Goal: Book appointment/travel/reservation

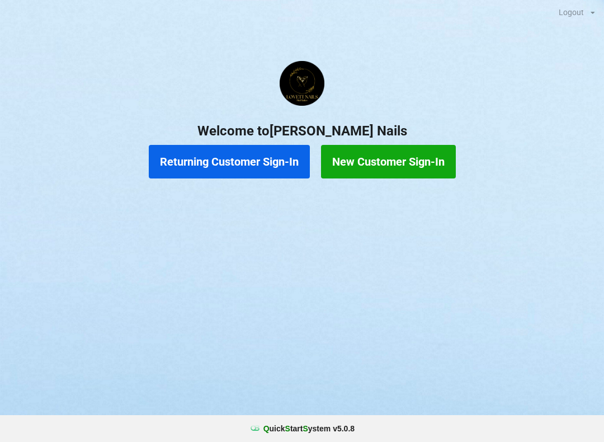
click at [219, 161] on button "Returning Customer Sign-In" at bounding box center [229, 162] width 161 height 34
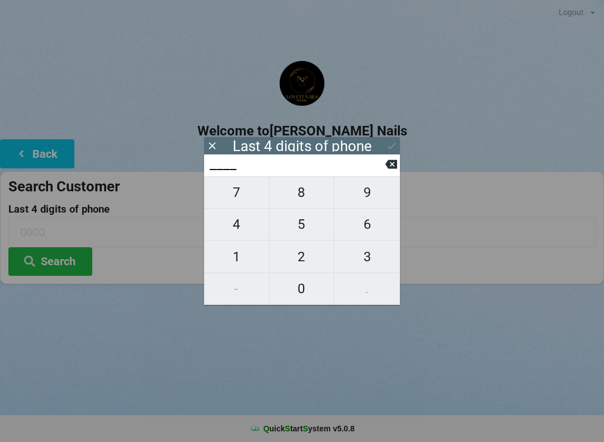
click at [299, 289] on span "0" at bounding box center [302, 288] width 65 height 23
type input "0___"
click at [241, 258] on span "1" at bounding box center [236, 256] width 65 height 23
type input "01__"
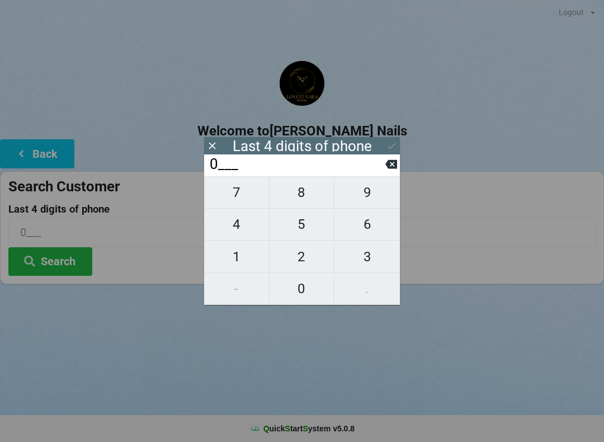
type input "01__"
click at [294, 256] on span "2" at bounding box center [302, 256] width 65 height 23
type input "012_"
click at [235, 258] on span "1" at bounding box center [236, 256] width 65 height 23
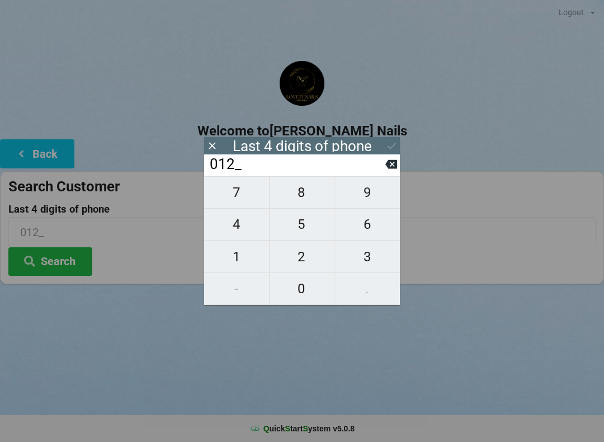
type input "0121"
click at [56, 256] on button "Search" at bounding box center [50, 261] width 84 height 29
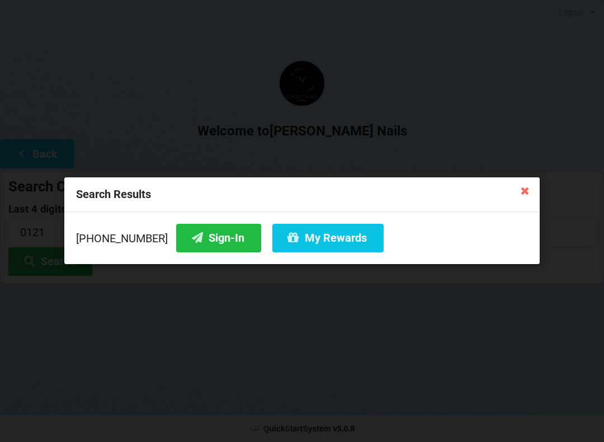
click at [192, 233] on button "Sign-In" at bounding box center [218, 238] width 85 height 29
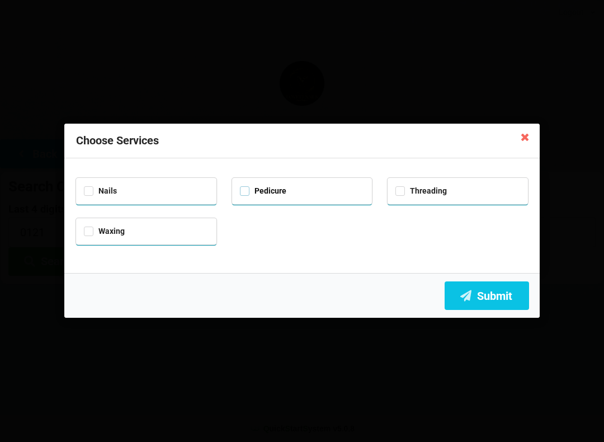
click at [242, 190] on label "Pedicure" at bounding box center [263, 191] width 46 height 10
checkbox input "true"
click at [477, 290] on button "Submit" at bounding box center [487, 295] width 84 height 29
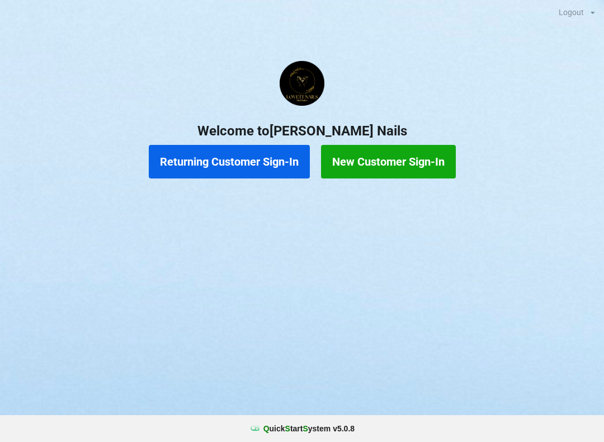
click at [238, 162] on button "Returning Customer Sign-In" at bounding box center [229, 162] width 161 height 34
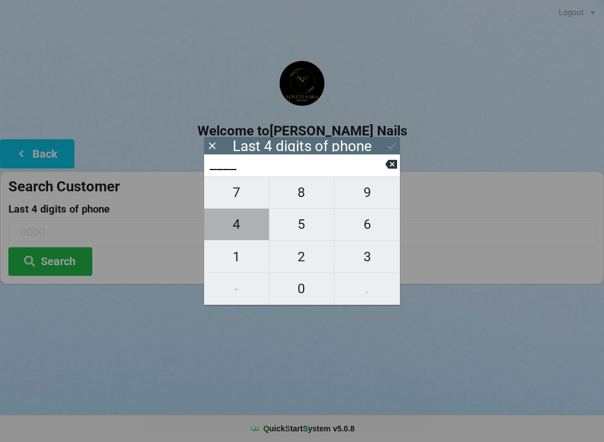
click at [236, 228] on span "4" at bounding box center [236, 224] width 65 height 23
type input "4___"
click at [234, 201] on span "7" at bounding box center [236, 192] width 65 height 23
type input "47__"
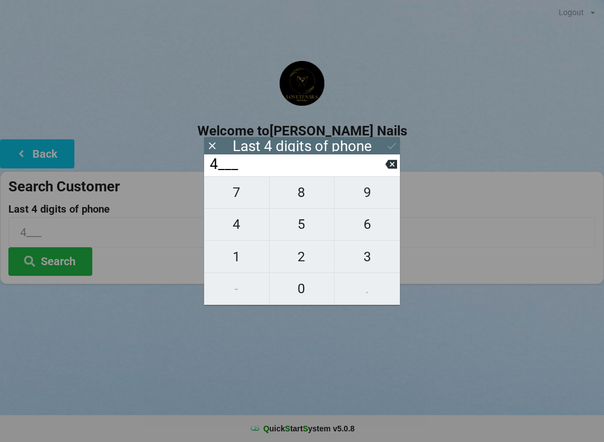
type input "47__"
click at [303, 194] on span "8" at bounding box center [302, 192] width 65 height 23
type input "478_"
click at [230, 268] on span "1" at bounding box center [236, 256] width 65 height 23
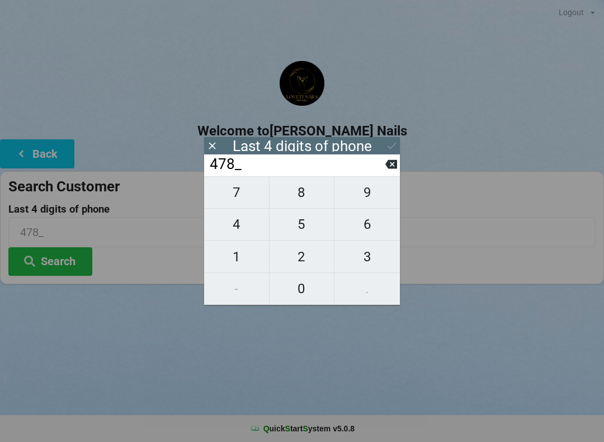
type input "4781"
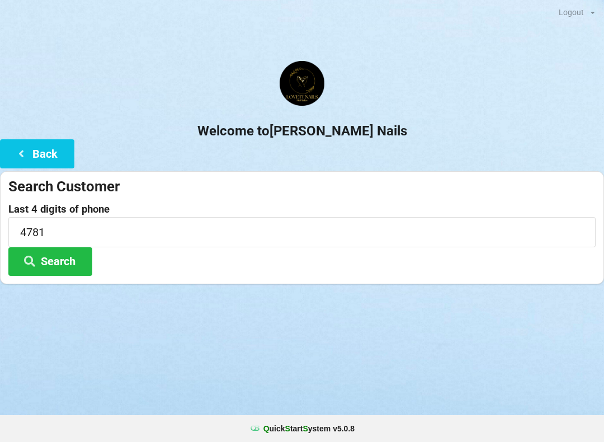
click at [72, 263] on button "Search" at bounding box center [50, 261] width 84 height 29
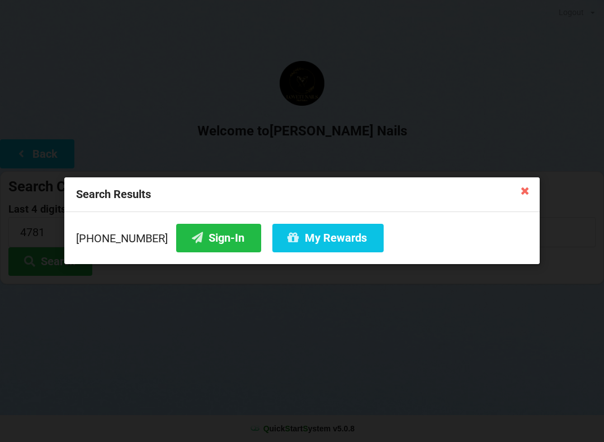
click at [218, 237] on button "Sign-In" at bounding box center [218, 238] width 85 height 29
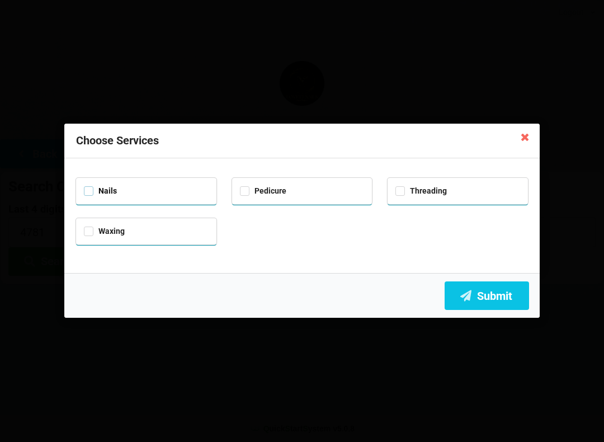
click at [84, 186] on label "Nails" at bounding box center [100, 191] width 33 height 10
checkbox input "true"
click at [500, 298] on button "Submit" at bounding box center [487, 295] width 84 height 29
